Goal: Task Accomplishment & Management: Use online tool/utility

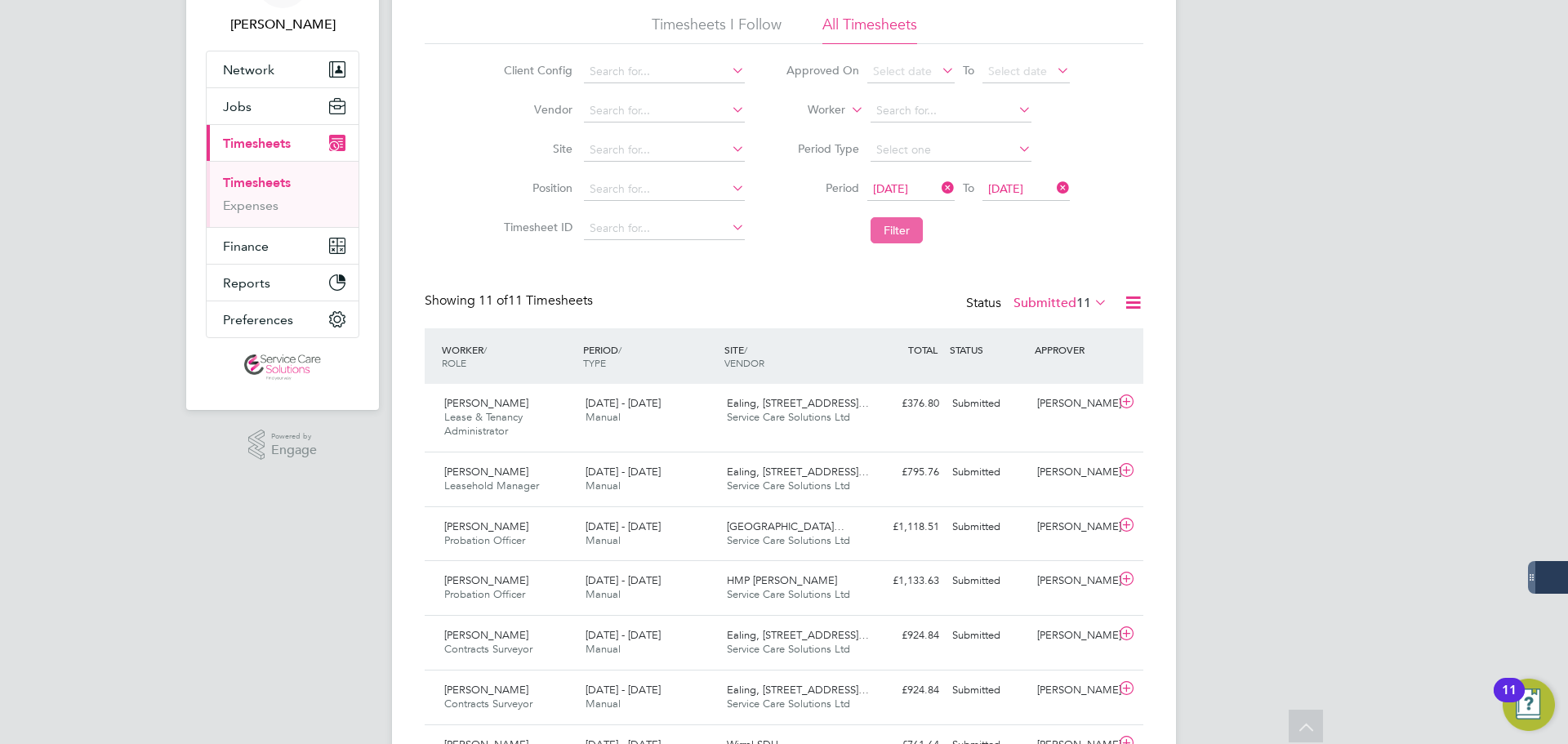
click at [898, 230] on button "Filter" at bounding box center [897, 231] width 52 height 26
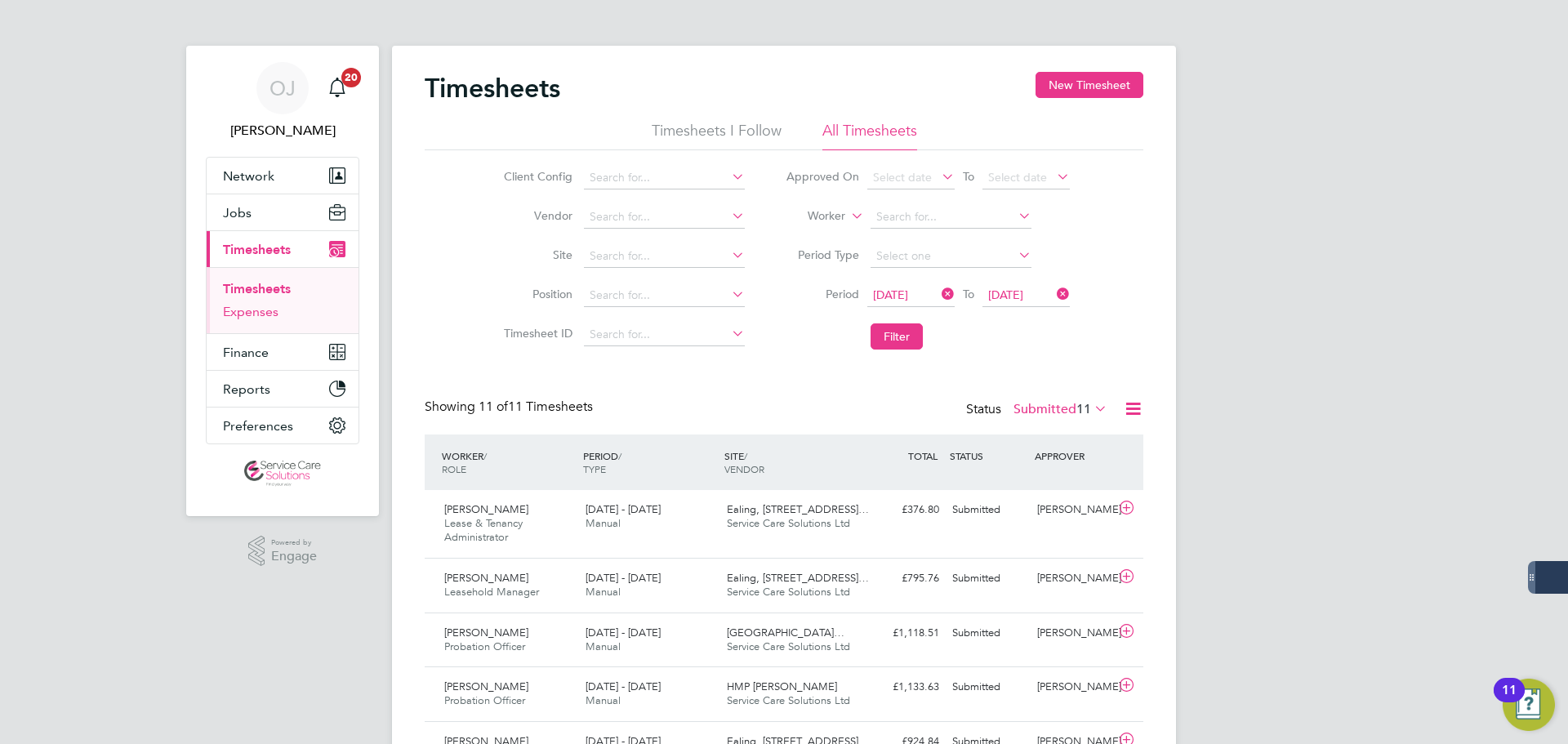
click at [243, 309] on link "Expenses" at bounding box center [251, 312] width 56 height 16
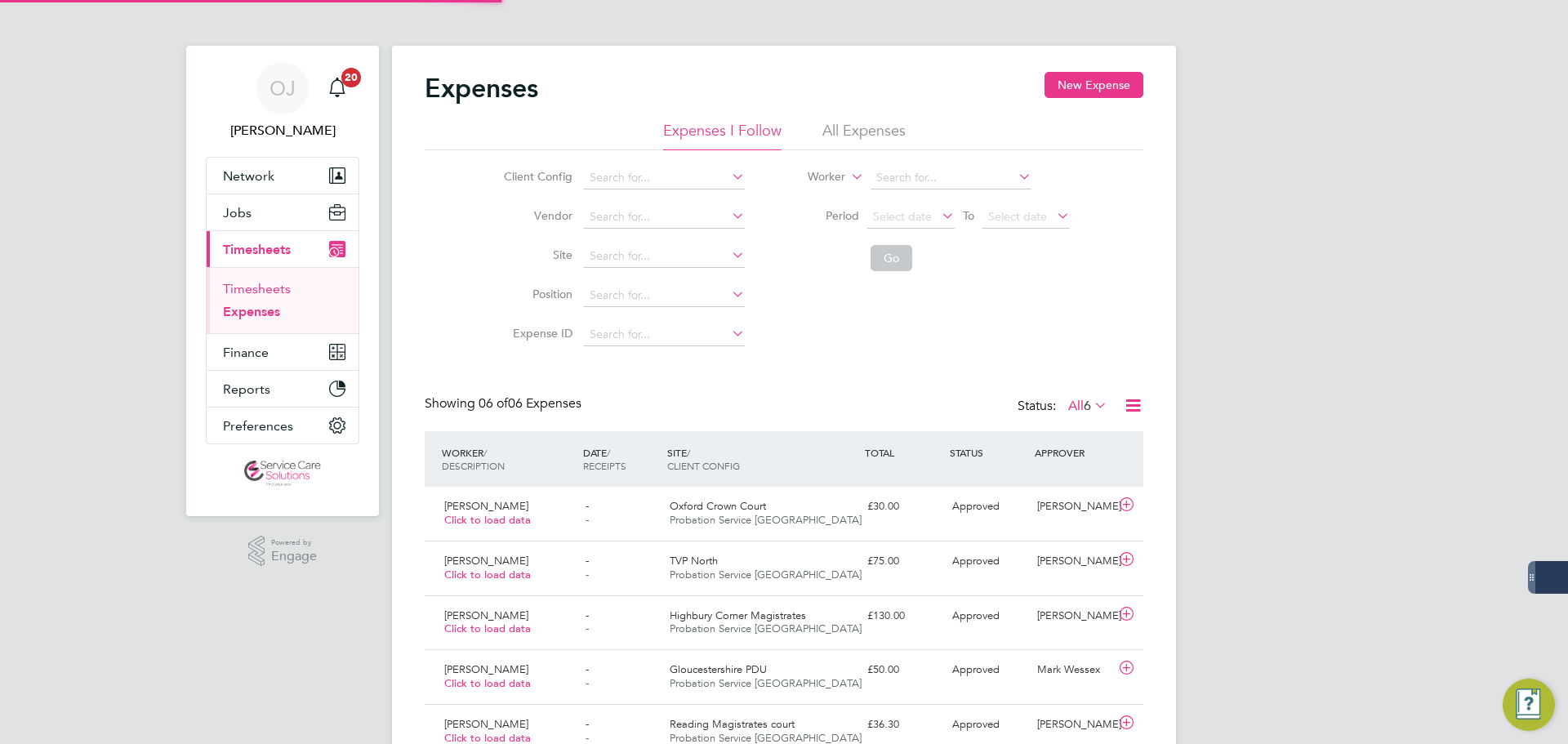
click at [258, 289] on link "Timesheets" at bounding box center [257, 289] width 68 height 16
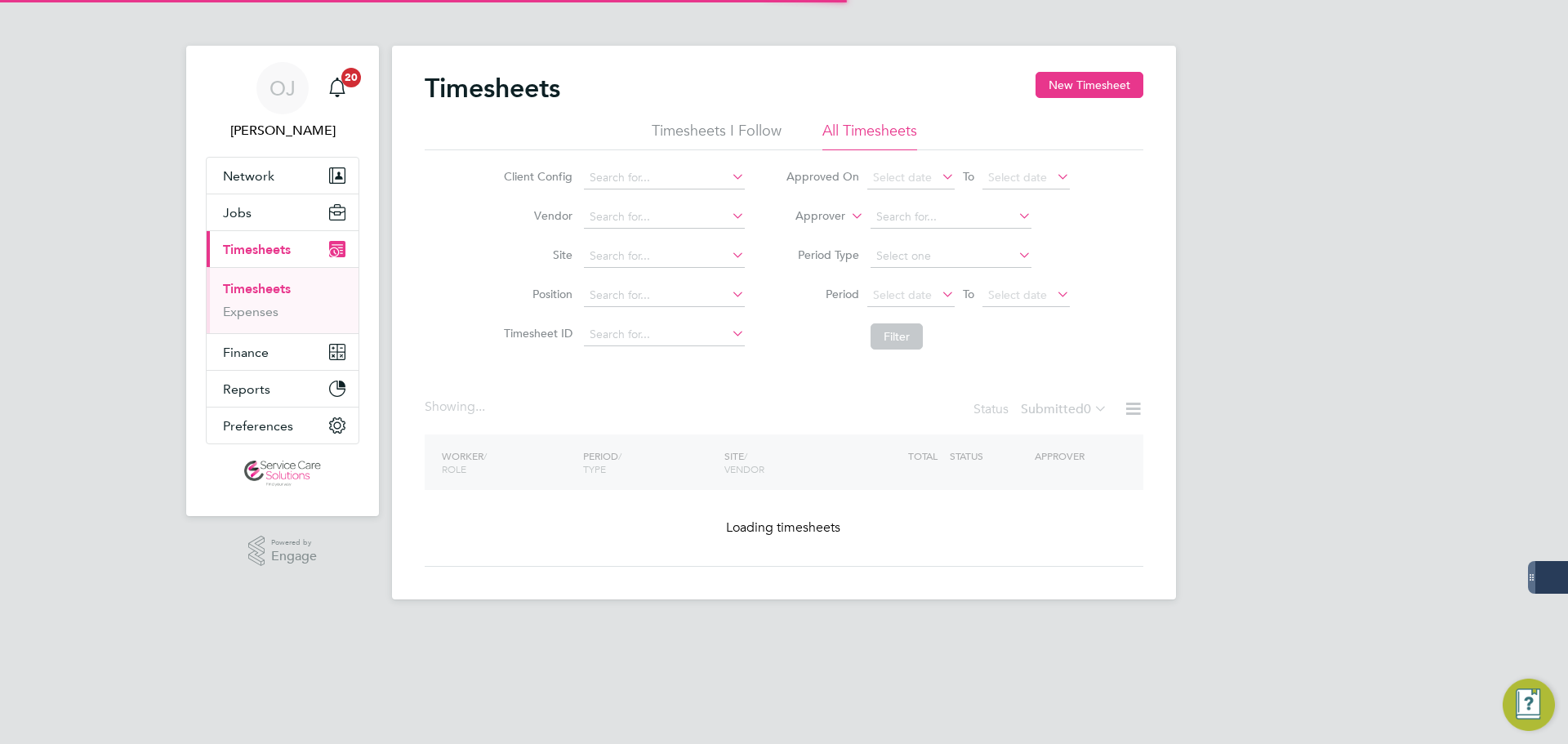
click at [831, 219] on label "Approver" at bounding box center [808, 216] width 73 height 17
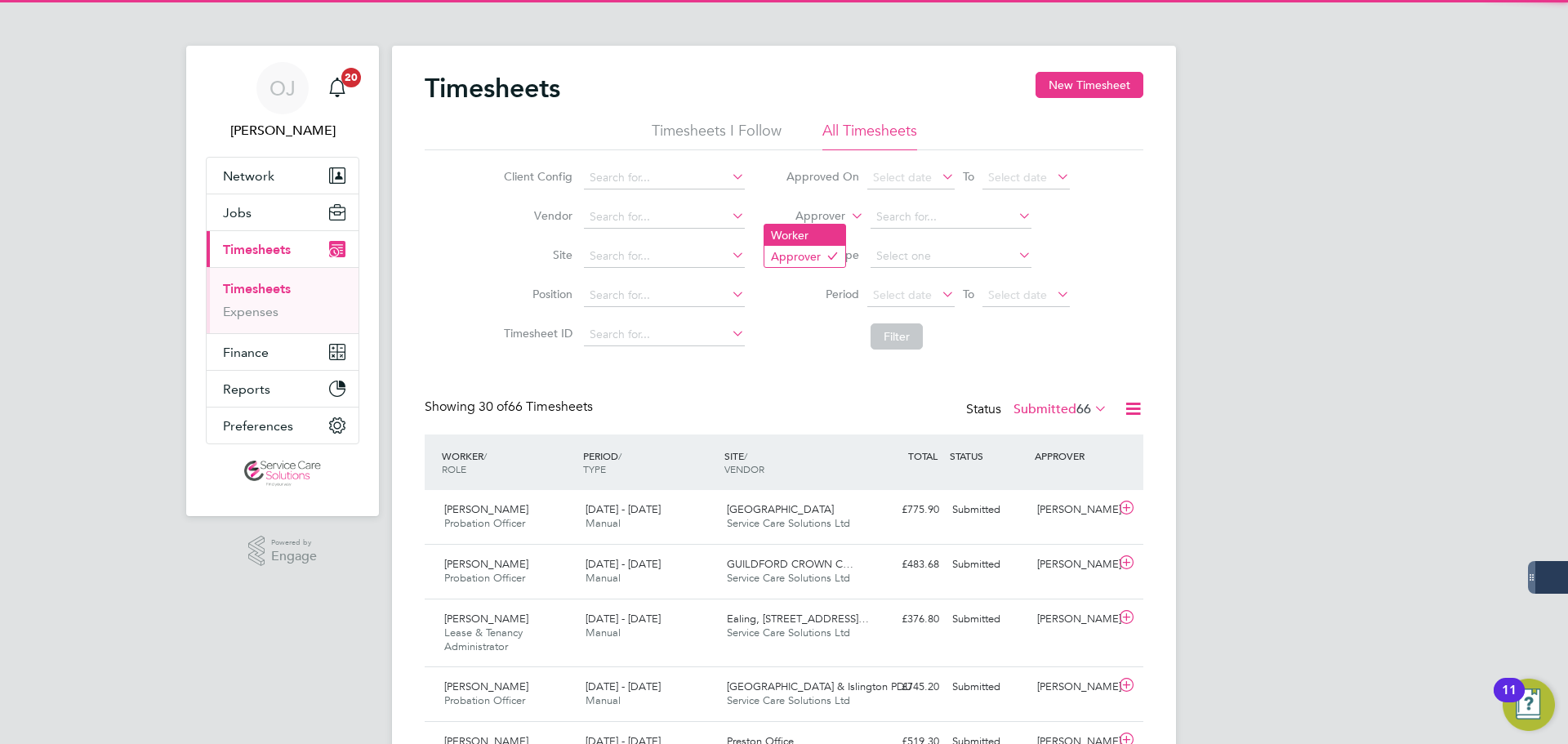
click at [815, 236] on li "Worker" at bounding box center [805, 235] width 81 height 21
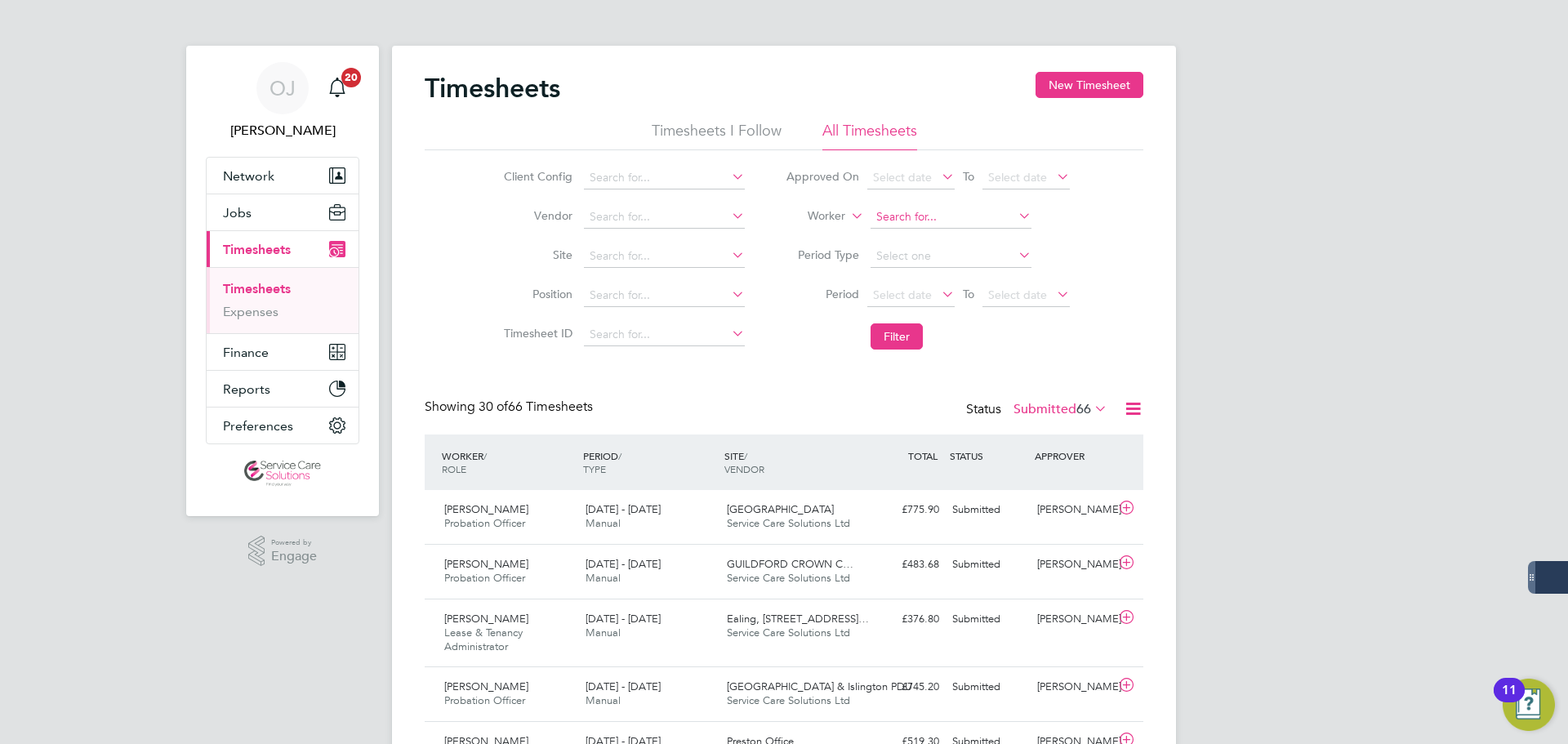
click at [953, 208] on input at bounding box center [951, 217] width 161 height 23
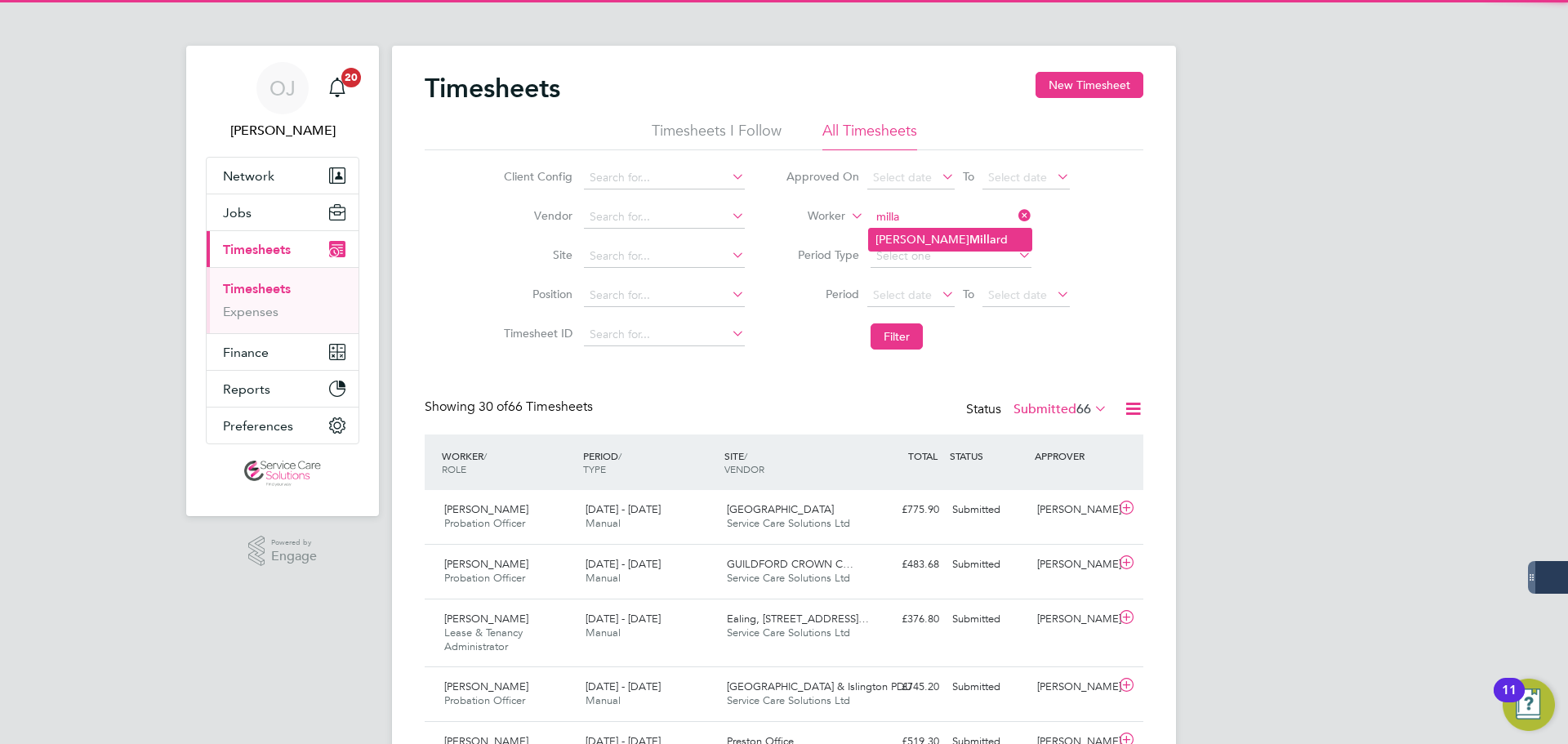
click at [925, 249] on li "[PERSON_NAME] rd" at bounding box center [950, 240] width 163 height 22
type input "[PERSON_NAME]"
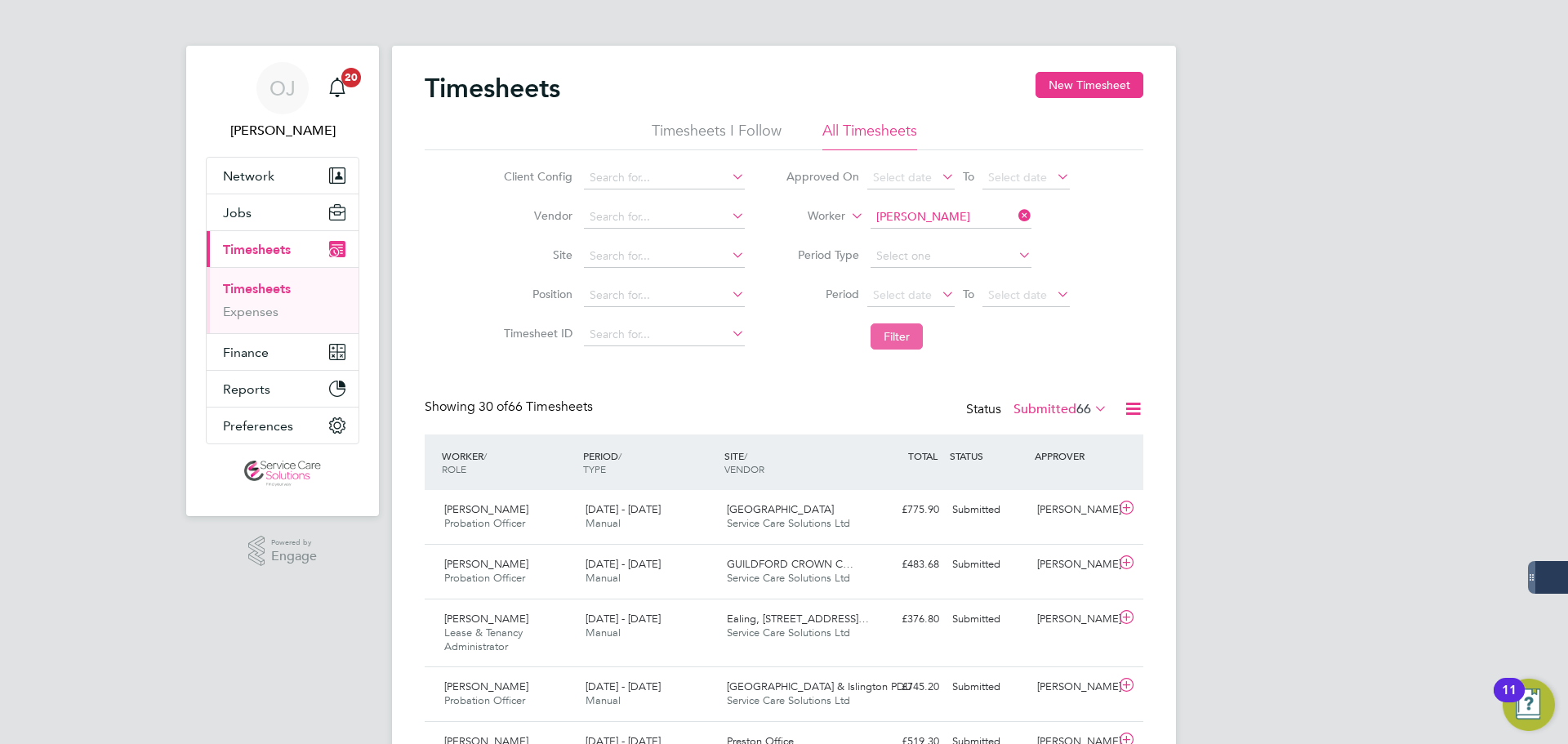
click at [886, 335] on button "Filter" at bounding box center [897, 337] width 52 height 26
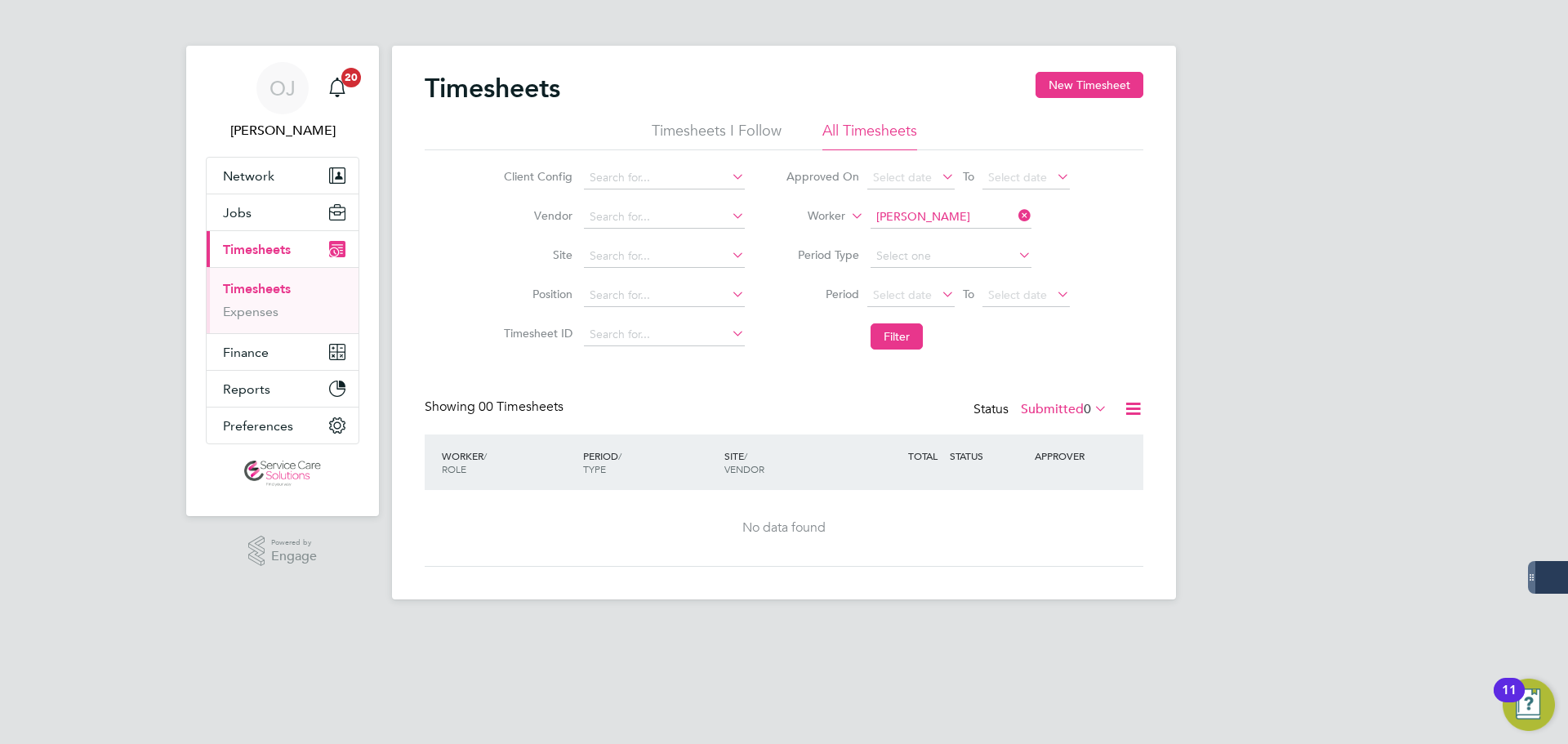
click at [1053, 414] on label "Submitted 0" at bounding box center [1064, 409] width 87 height 17
click at [1041, 436] on li "All" at bounding box center [1049, 438] width 75 height 23
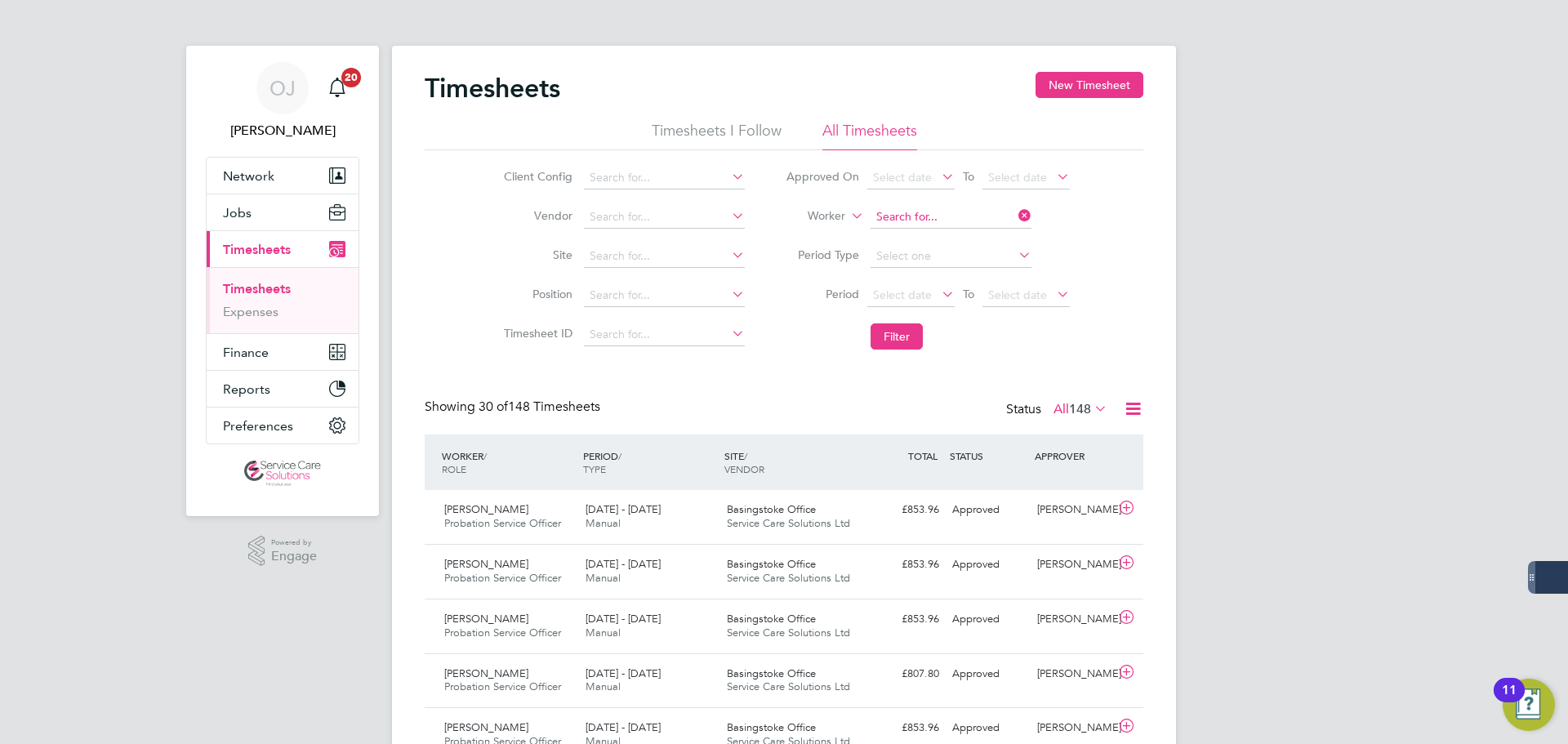
click at [949, 210] on input at bounding box center [951, 217] width 161 height 23
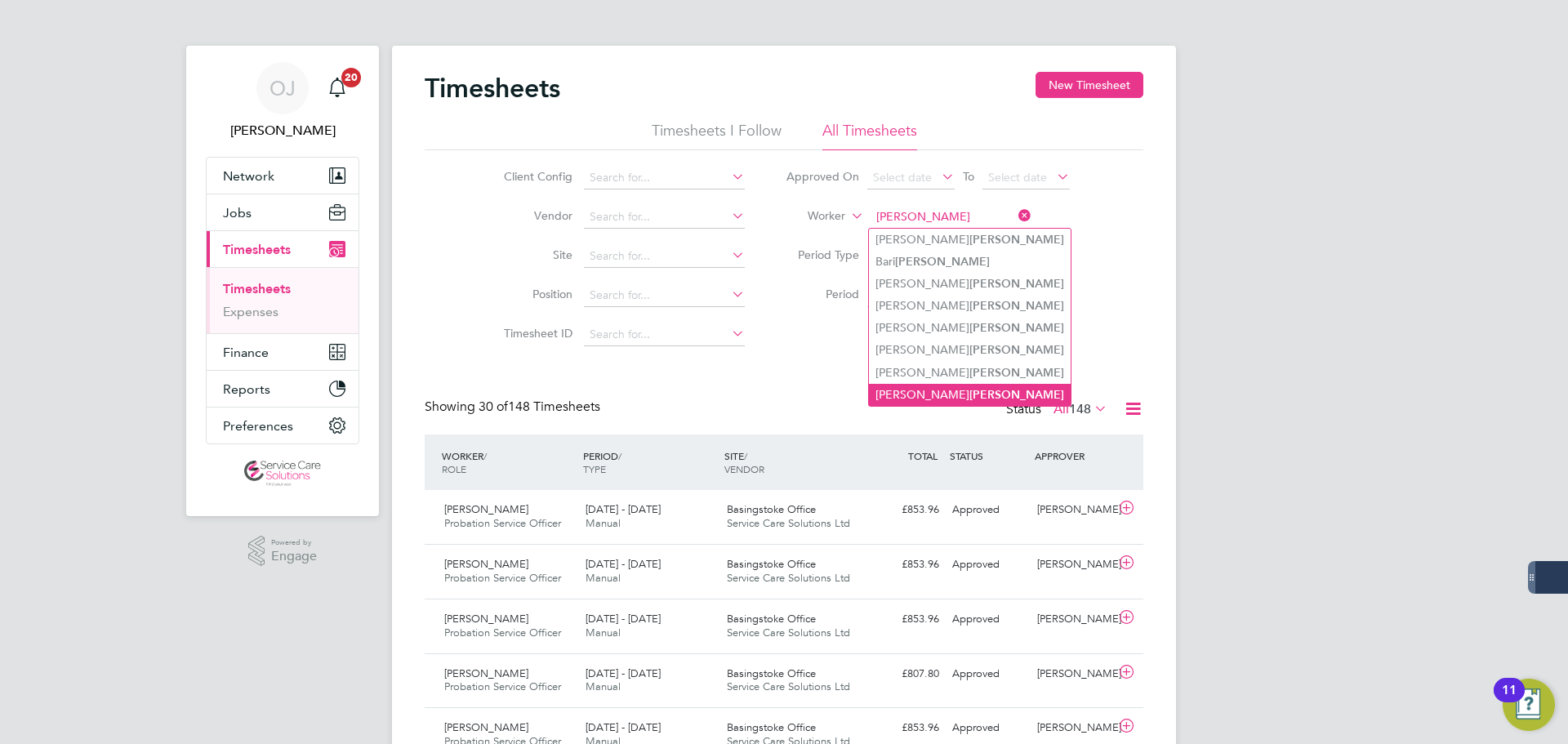
click at [969, 388] on b "[PERSON_NAME]" at bounding box center [1016, 395] width 94 height 14
type input "[PERSON_NAME]"
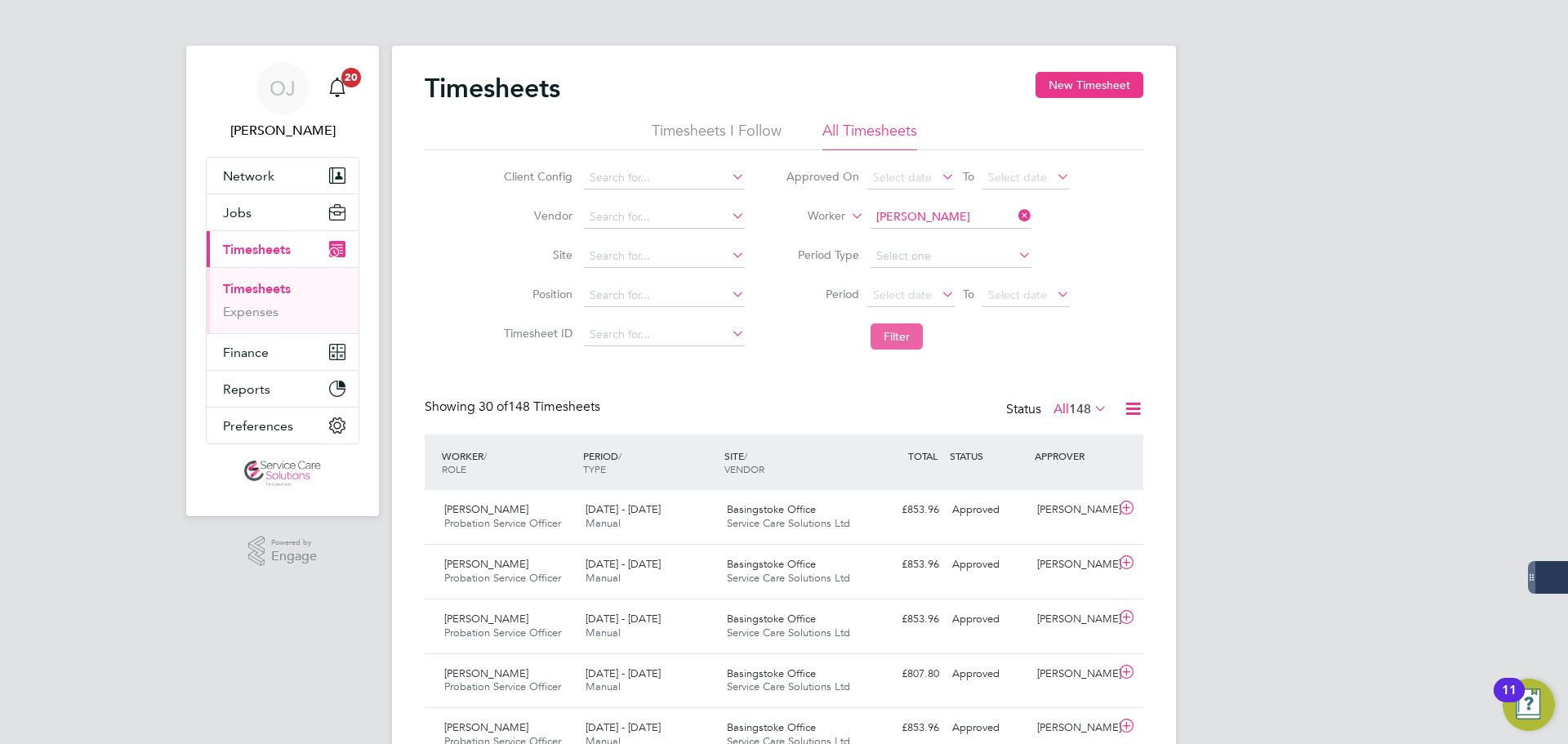
click at [909, 332] on button "Filter" at bounding box center [897, 337] width 52 height 26
